Goal: Find specific page/section: Find specific page/section

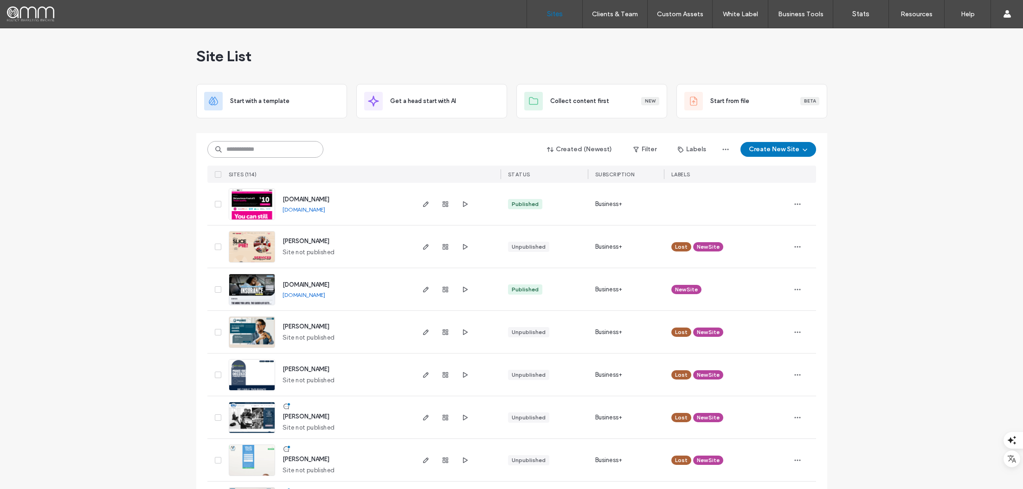
click at [247, 150] on input at bounding box center [265, 149] width 116 height 17
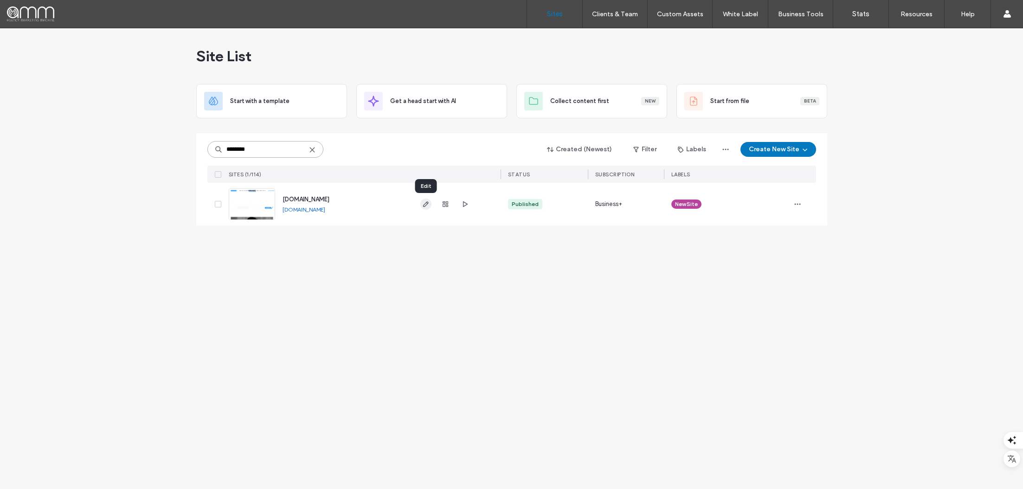
type input "********"
click at [421, 205] on span "button" at bounding box center [425, 204] width 11 height 11
